Goal: Complete application form

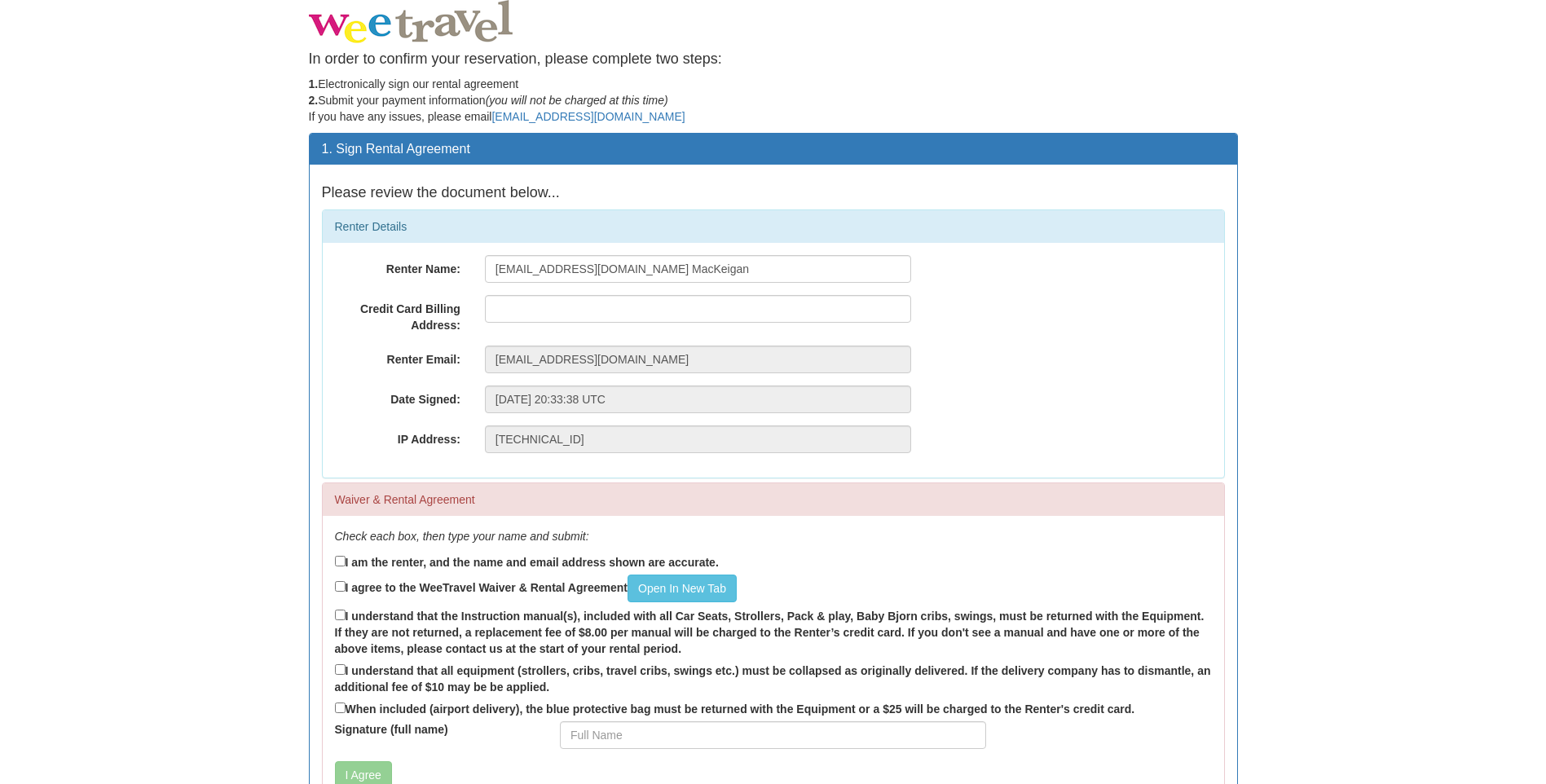
scroll to position [82, 0]
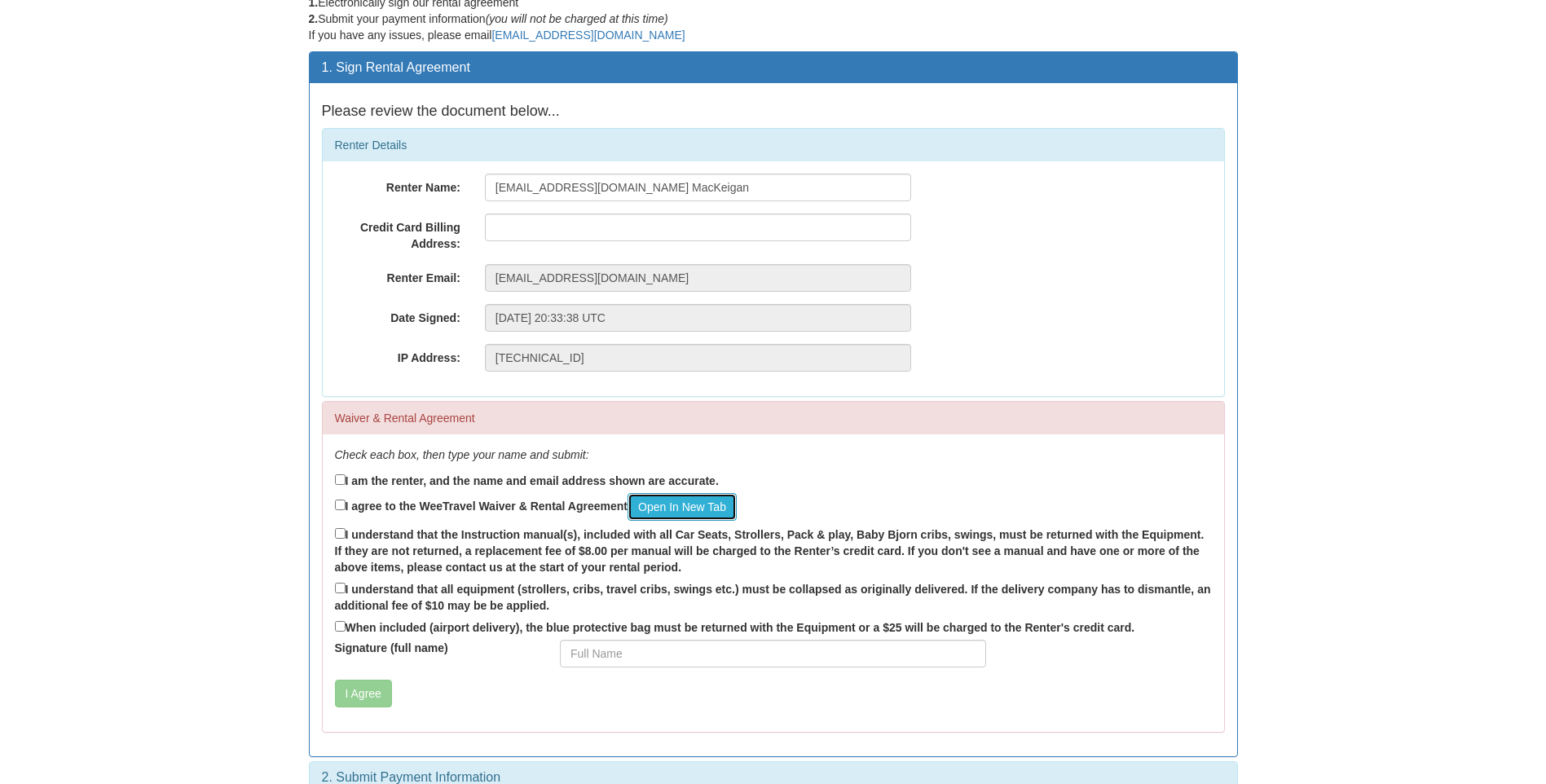
click at [678, 501] on link "Open In New Tab" at bounding box center [682, 507] width 109 height 28
click at [561, 229] on input "text" at bounding box center [697, 227] width 426 height 28
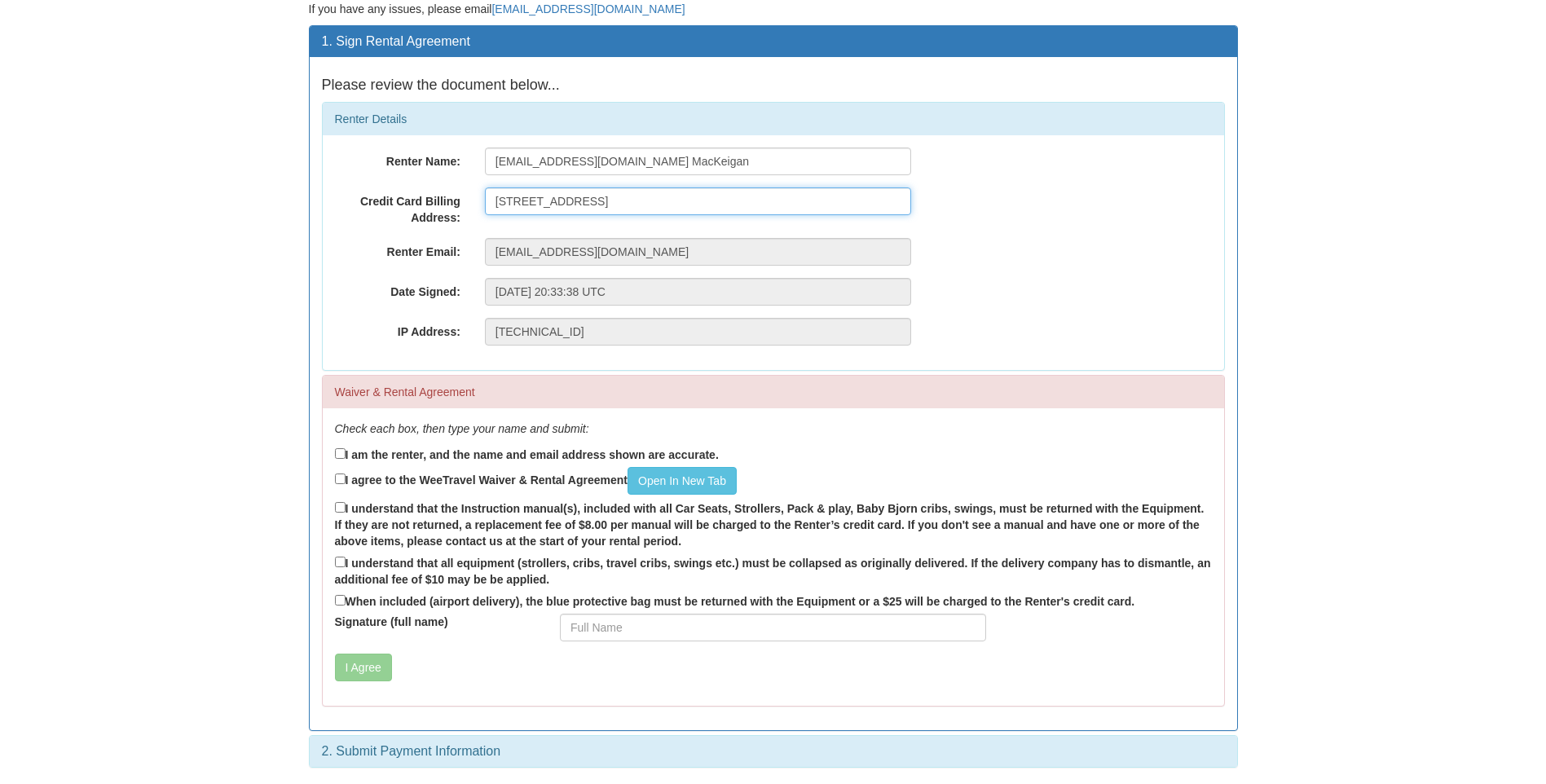
type input "[STREET_ADDRESS]"
click at [343, 455] on input "I am the renter, and the name and email address shown are accurate." at bounding box center [340, 454] width 11 height 11
checkbox input "true"
click at [339, 483] on input "I agree to the WeeTravel Waiver & Rental Agreement Open In [GEOGRAPHIC_DATA]" at bounding box center [340, 479] width 11 height 11
checkbox input "true"
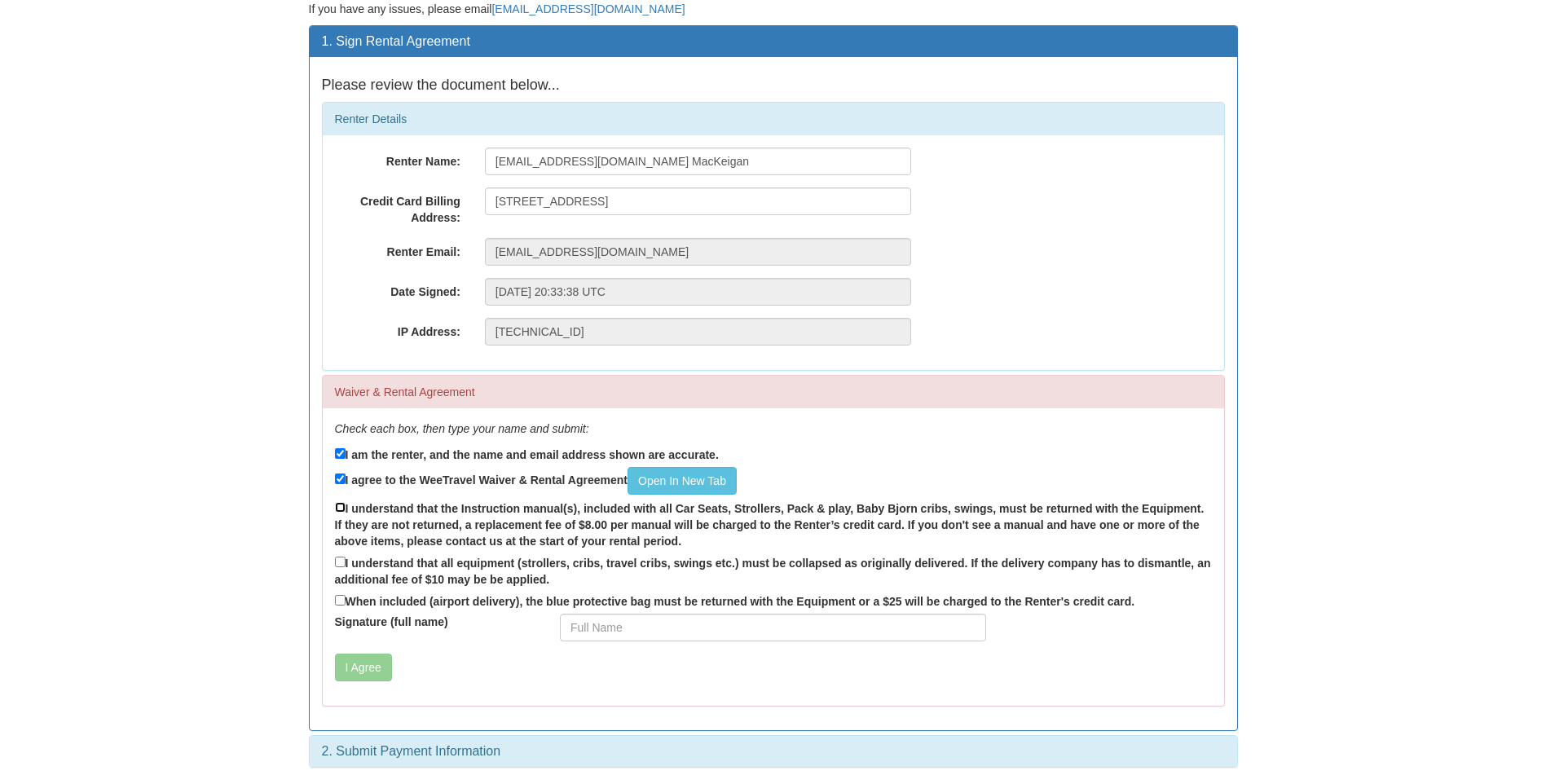
click at [339, 507] on input "I understand that the Instruction manual(s), included with all Car Seats, Strol…" at bounding box center [340, 507] width 11 height 11
checkbox input "true"
click at [581, 632] on input "Signature (full name)" at bounding box center [773, 626] width 426 height 28
click at [343, 566] on input "I understand that all equipment (strollers, cribs, travel cribs, swings etc.) m…" at bounding box center [340, 562] width 11 height 11
checkbox input "true"
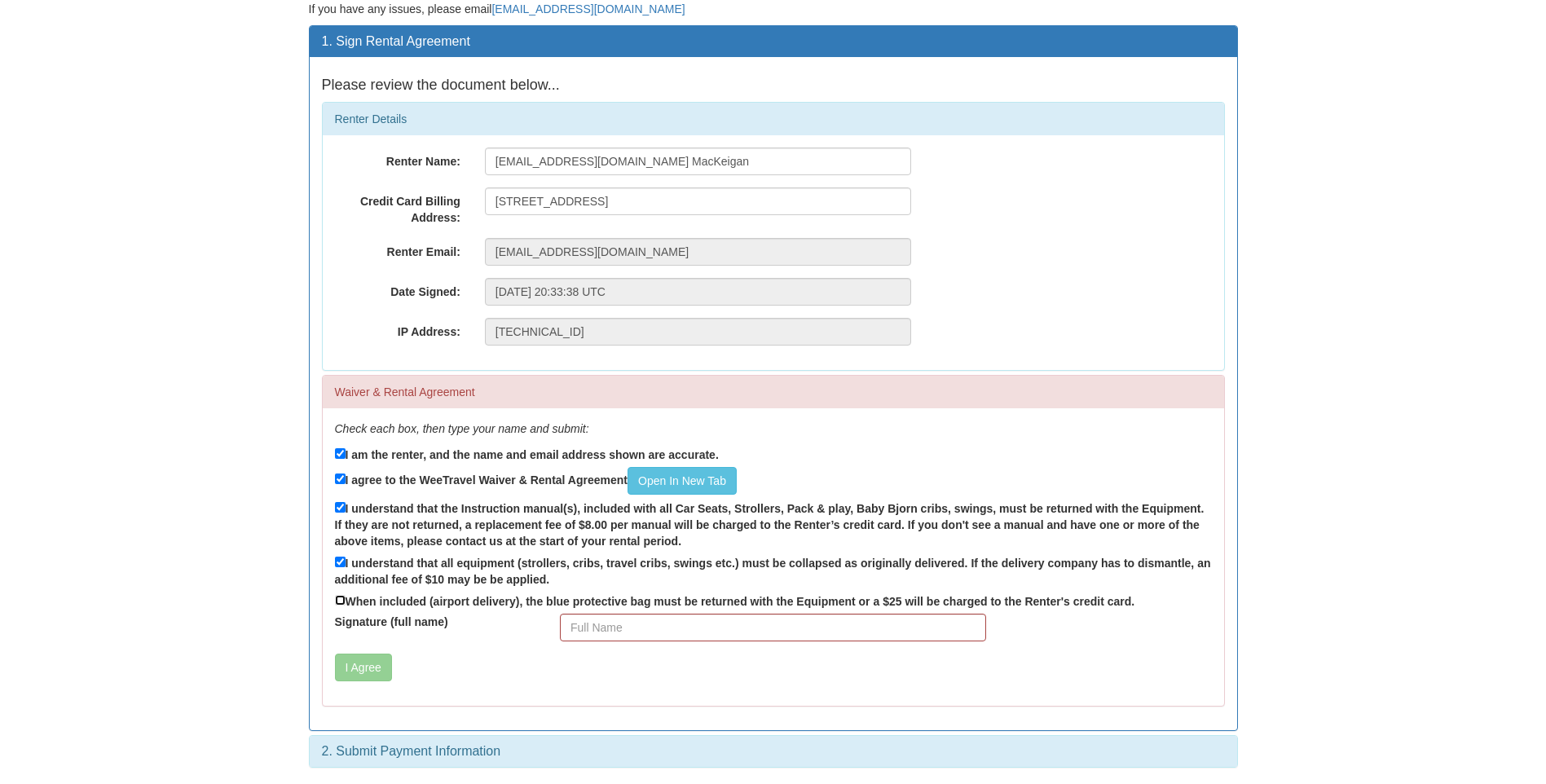
click at [339, 599] on input "When included (airport delivery), the blue protective bag must be returned with…" at bounding box center [340, 600] width 11 height 11
click at [596, 627] on input "Signature (full name)" at bounding box center [773, 626] width 426 height 28
click at [339, 600] on input "When included (airport delivery), the blue protective bag must be returned with…" at bounding box center [340, 600] width 11 height 11
checkbox input "false"
click at [615, 628] on input "Signature (full name)" at bounding box center [773, 626] width 426 height 28
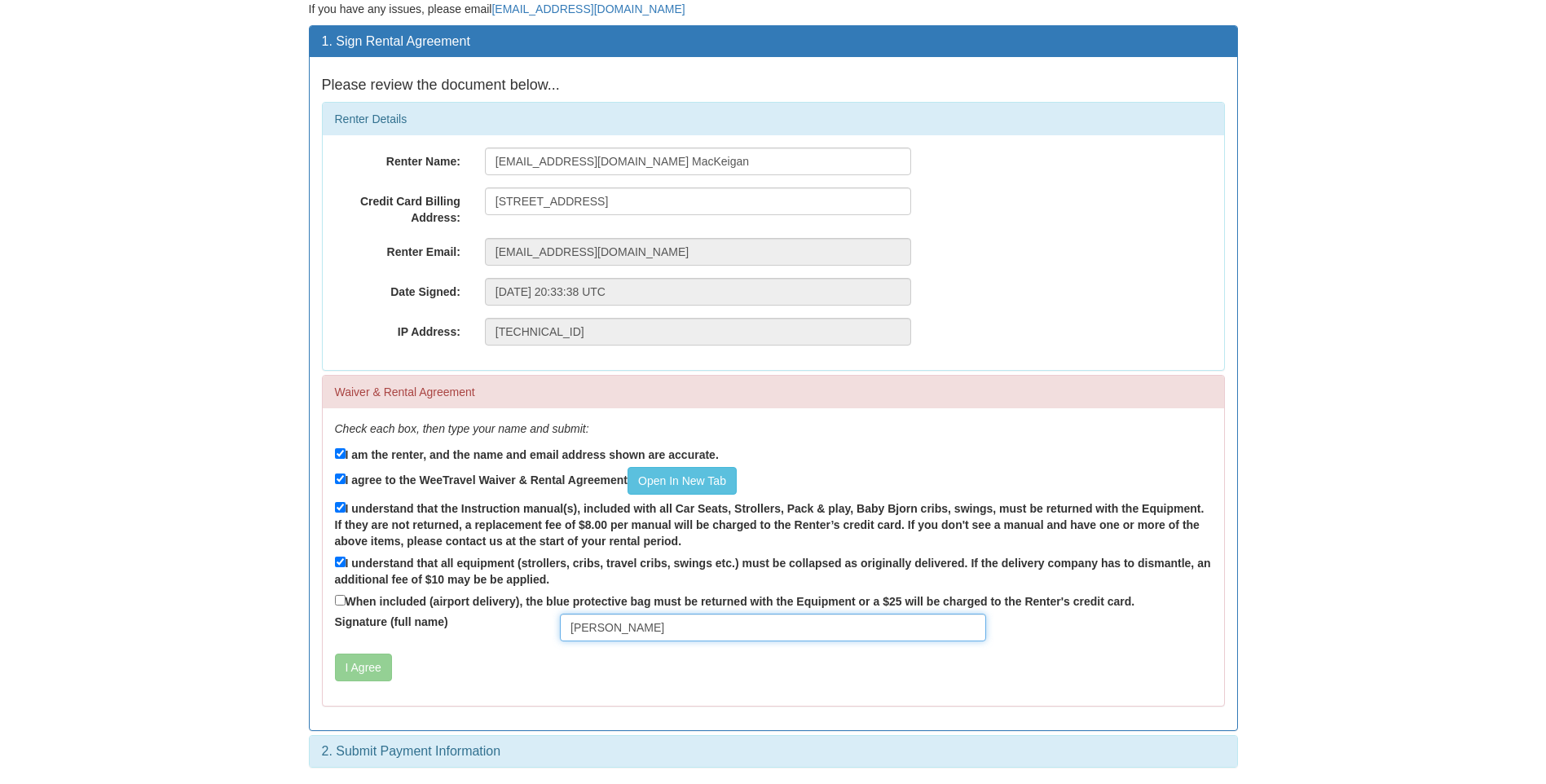
type input "Lucy MacKeigan"
click at [341, 597] on input "When included (airport delivery), the blue protective bag must be returned with…" at bounding box center [340, 600] width 11 height 11
checkbox input "true"
click at [348, 666] on button "I Agree" at bounding box center [363, 667] width 57 height 28
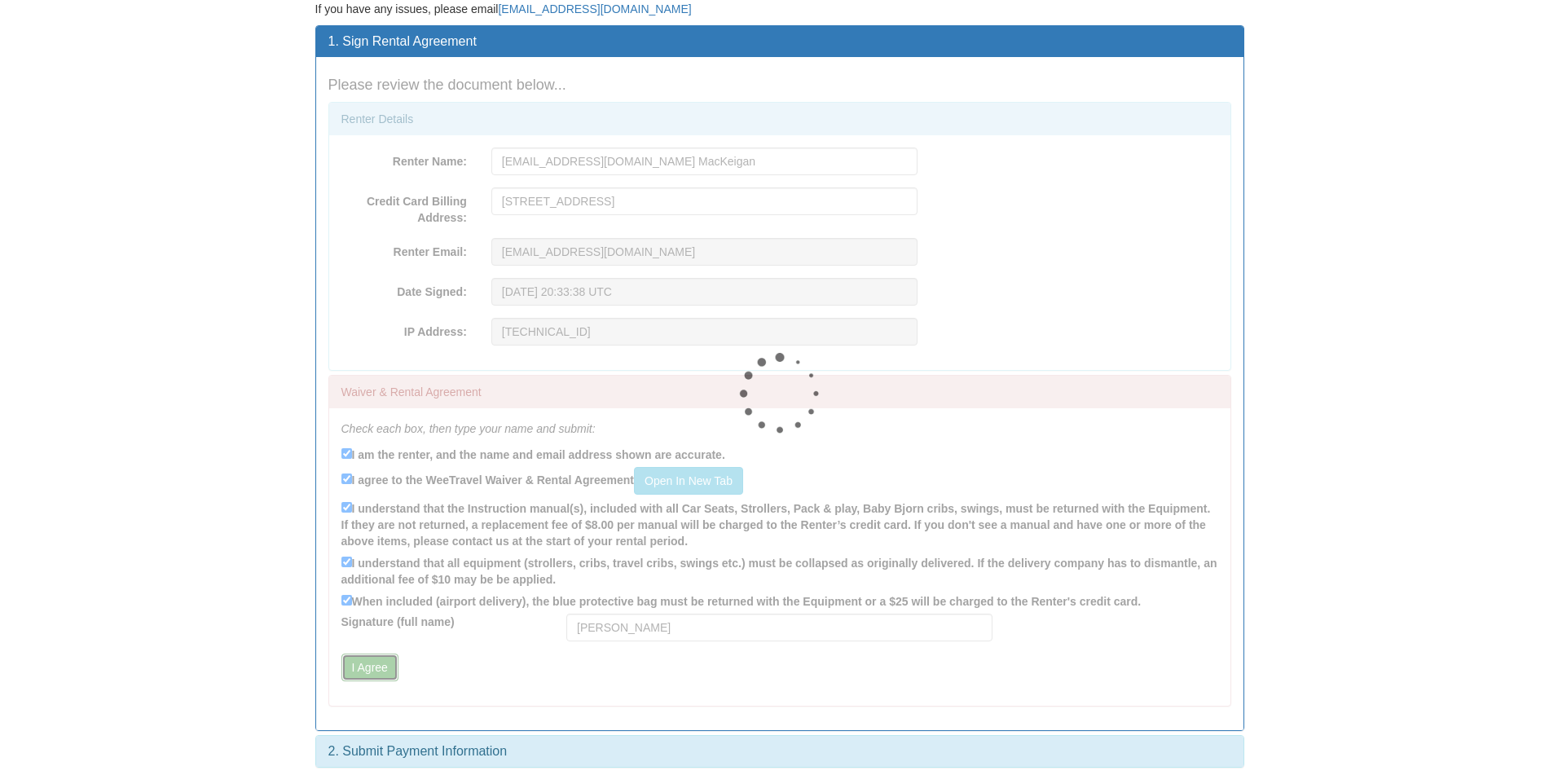
scroll to position [0, 0]
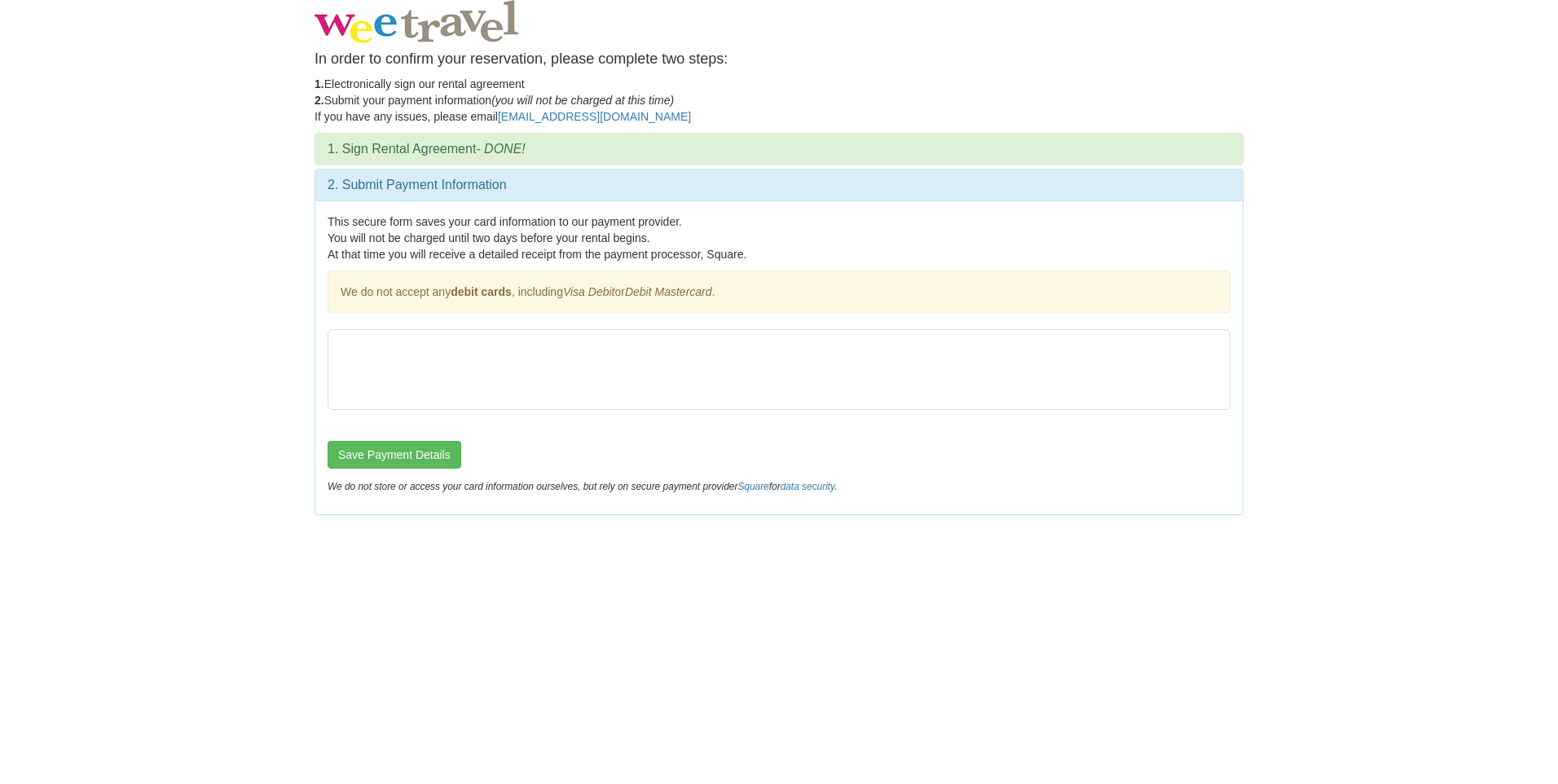
click at [548, 317] on div "This secure form saves your card information to our payment provider. You will …" at bounding box center [779, 357] width 928 height 313
click at [384, 453] on button "Save Payment Details" at bounding box center [394, 455] width 133 height 28
